Goal: Find contact information: Find contact information

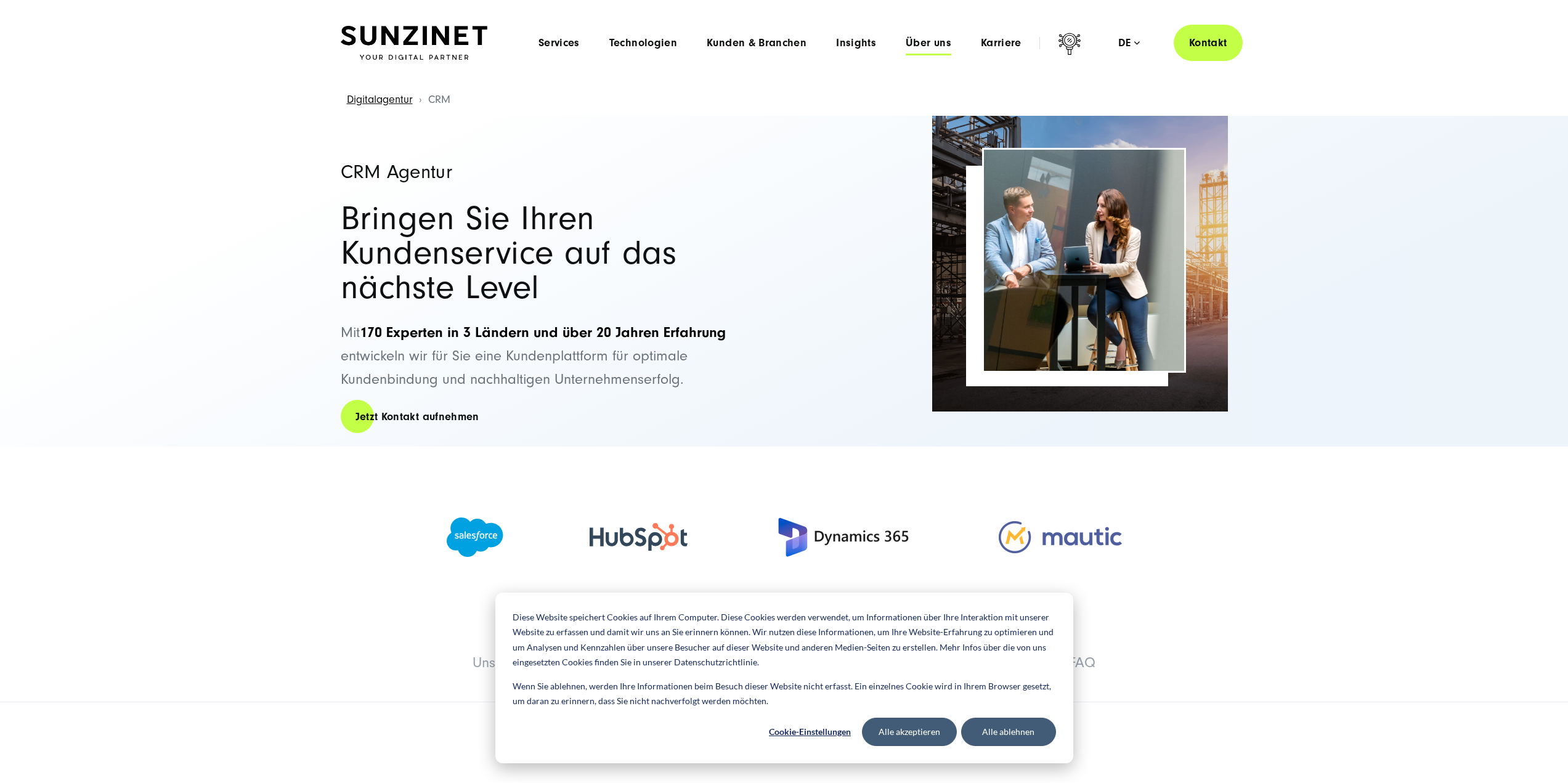
click at [932, 45] on span "Über uns" at bounding box center [929, 43] width 46 height 12
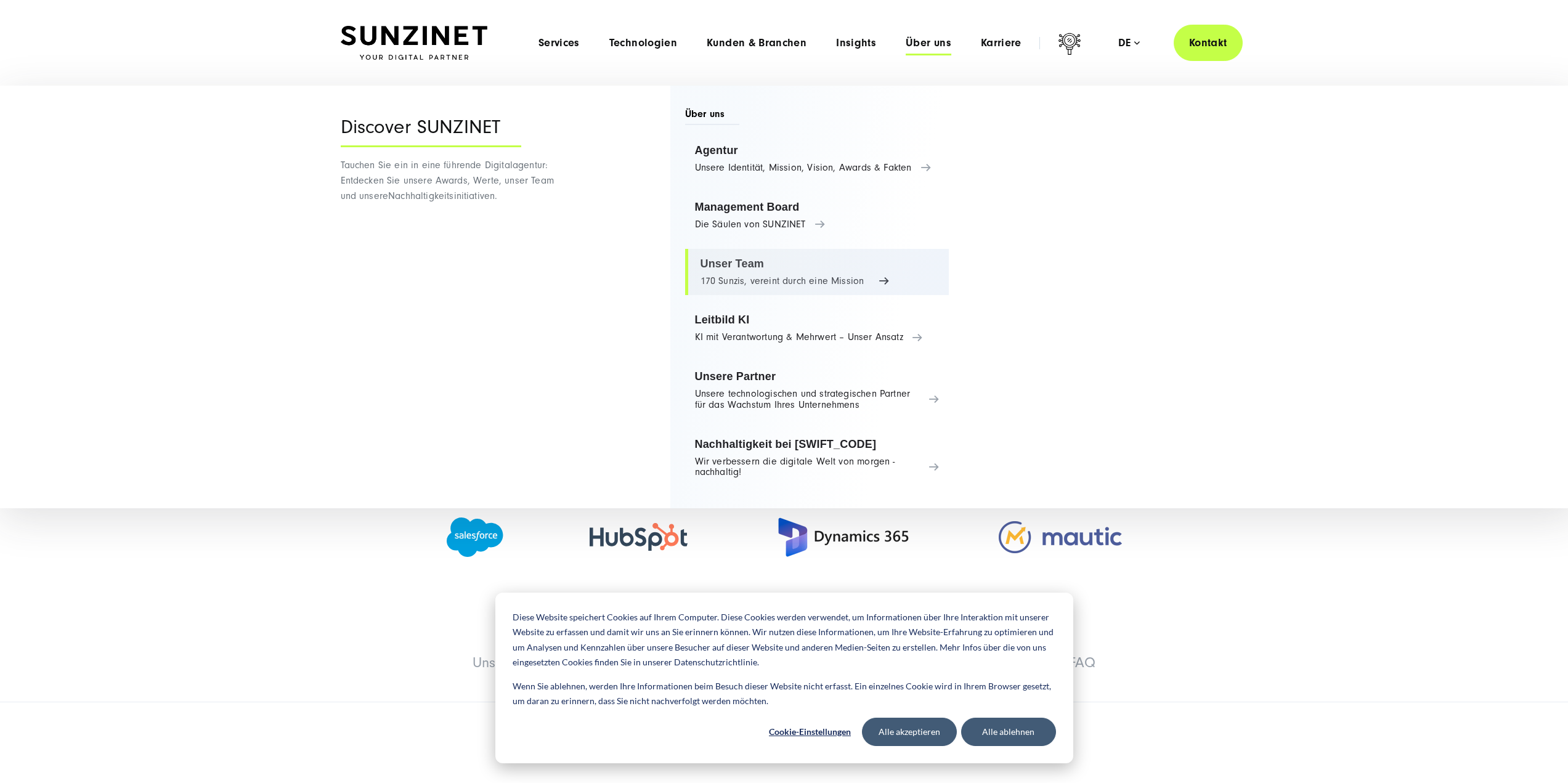
click at [720, 265] on link "Unser Team 170 Sunzis, vereint durch eine Mission" at bounding box center [818, 271] width 265 height 47
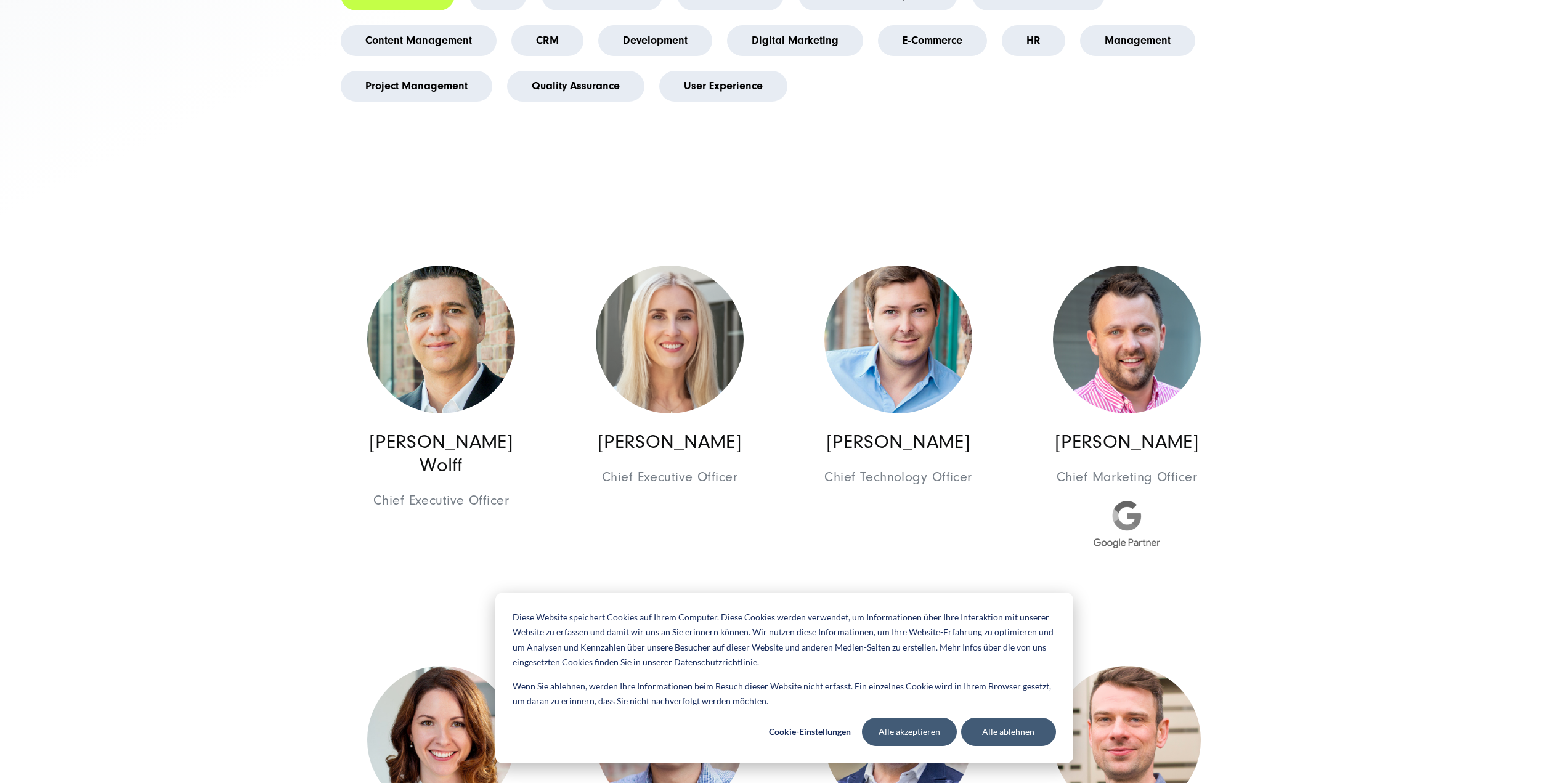
scroll to position [554, 0]
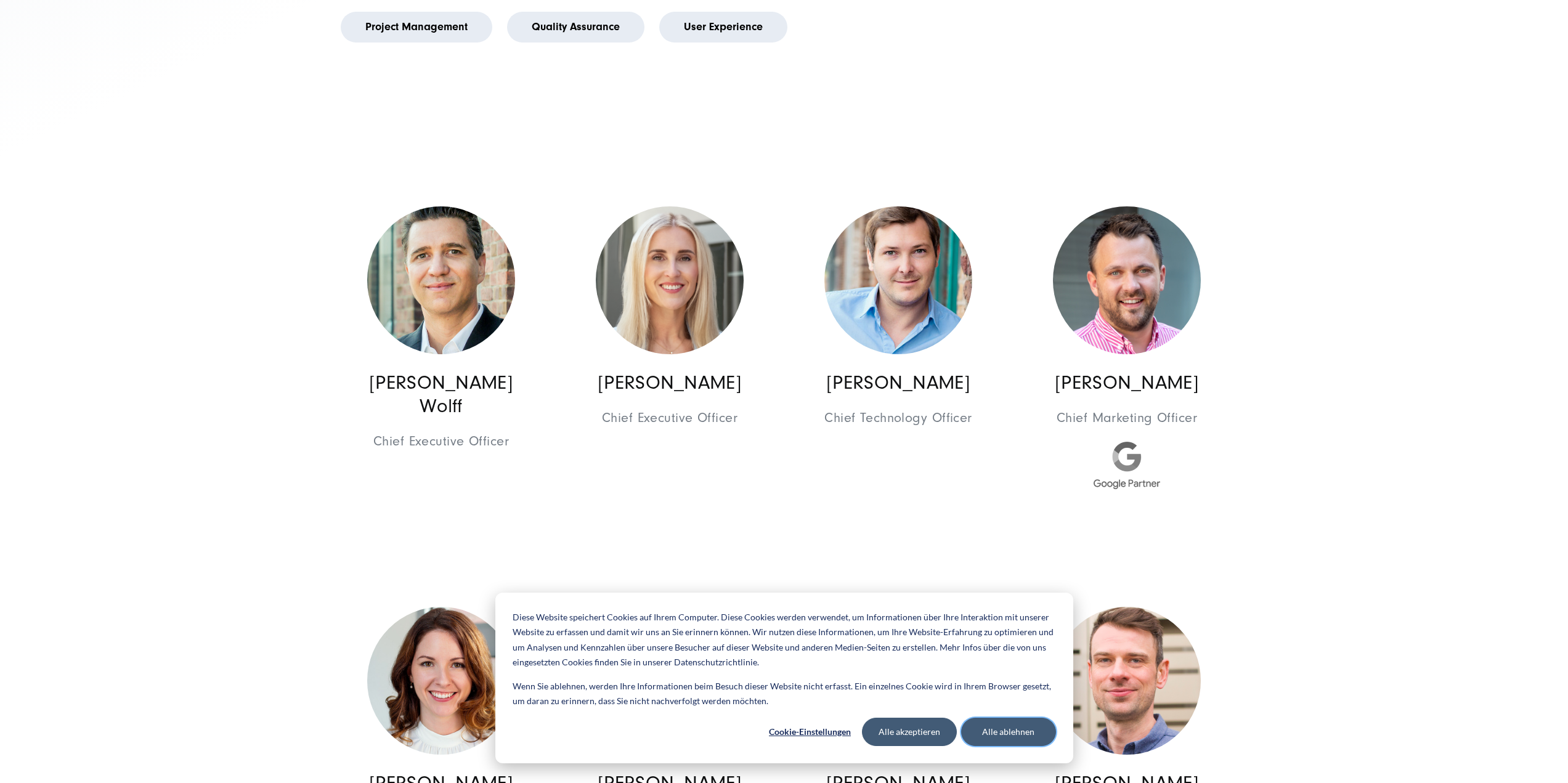
click at [999, 736] on button "Alle ablehnen" at bounding box center [1008, 731] width 95 height 28
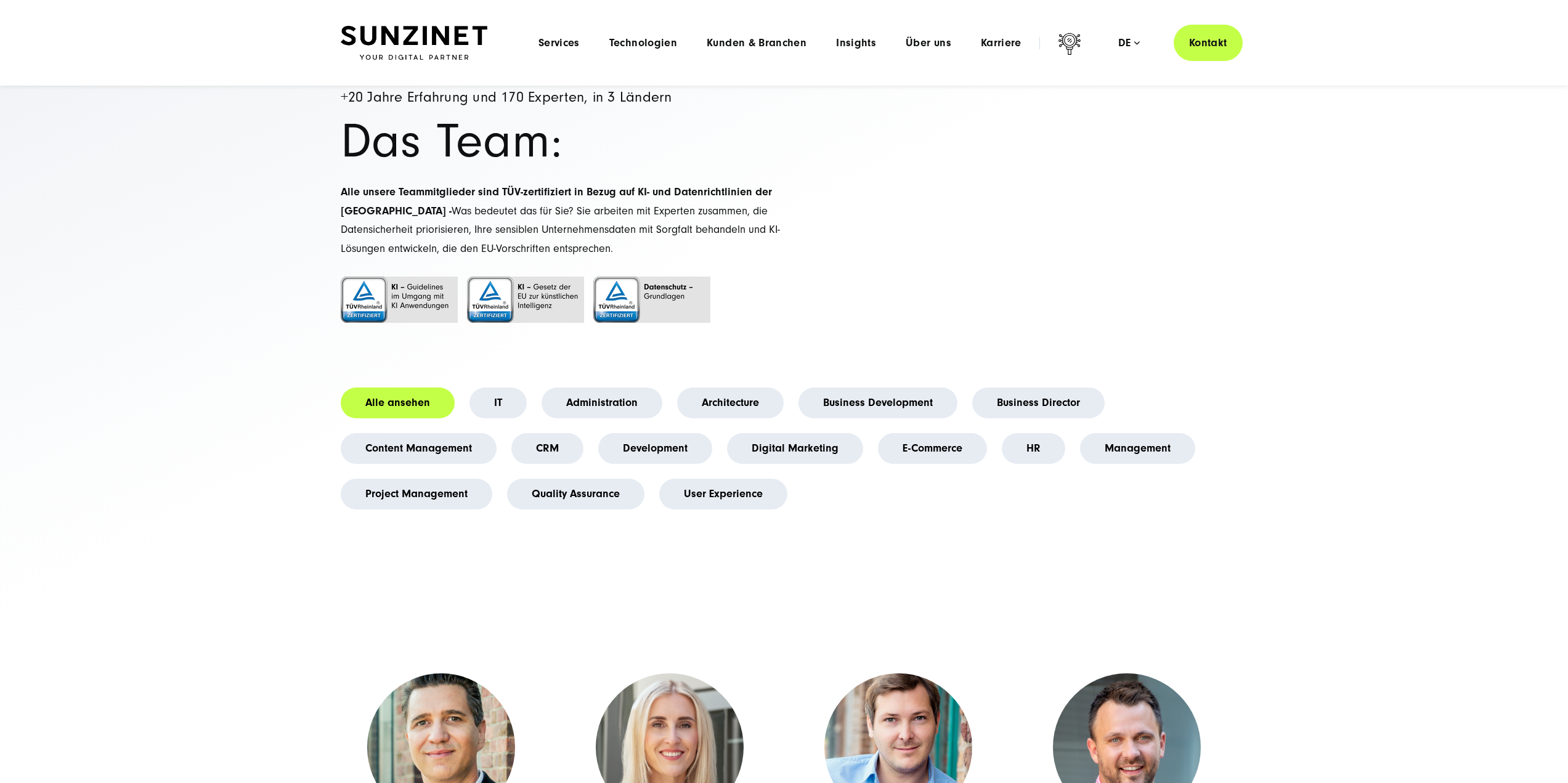
scroll to position [0, 0]
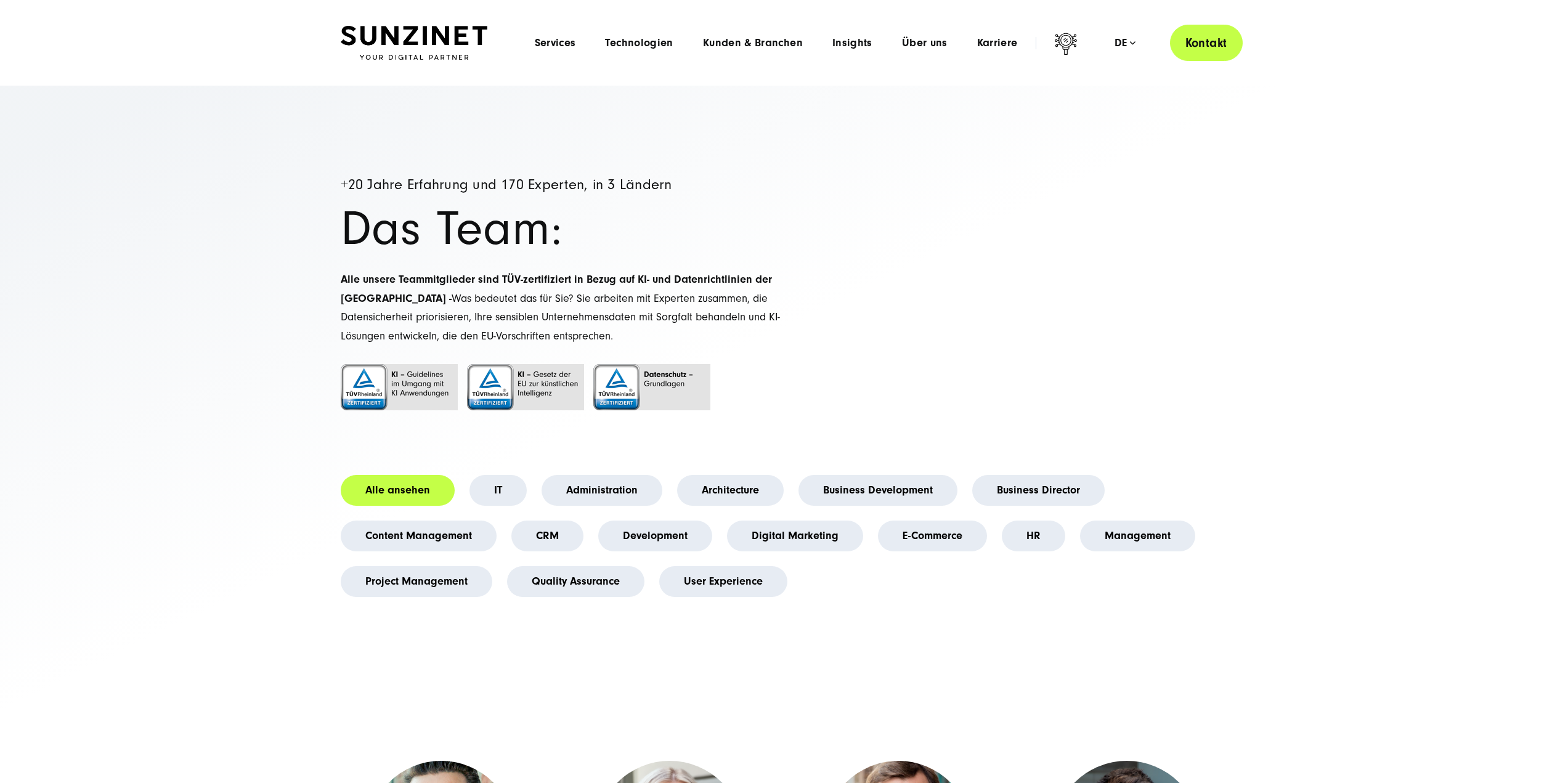
click at [1226, 46] on link "Kontakt" at bounding box center [1205, 43] width 73 height 37
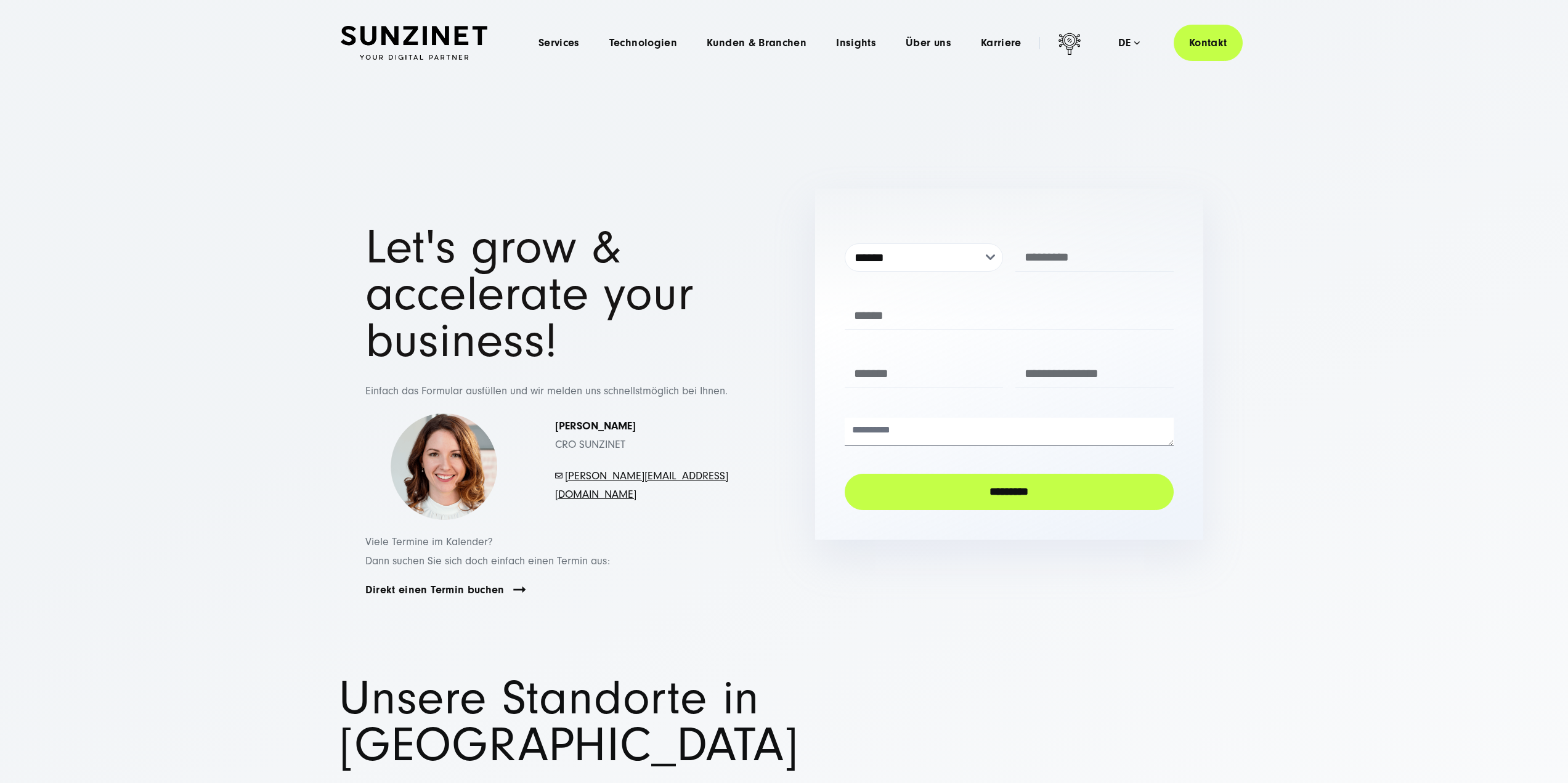
click at [1290, 251] on section "**********" at bounding box center [784, 419] width 1568 height 511
